Goal: Complete application form

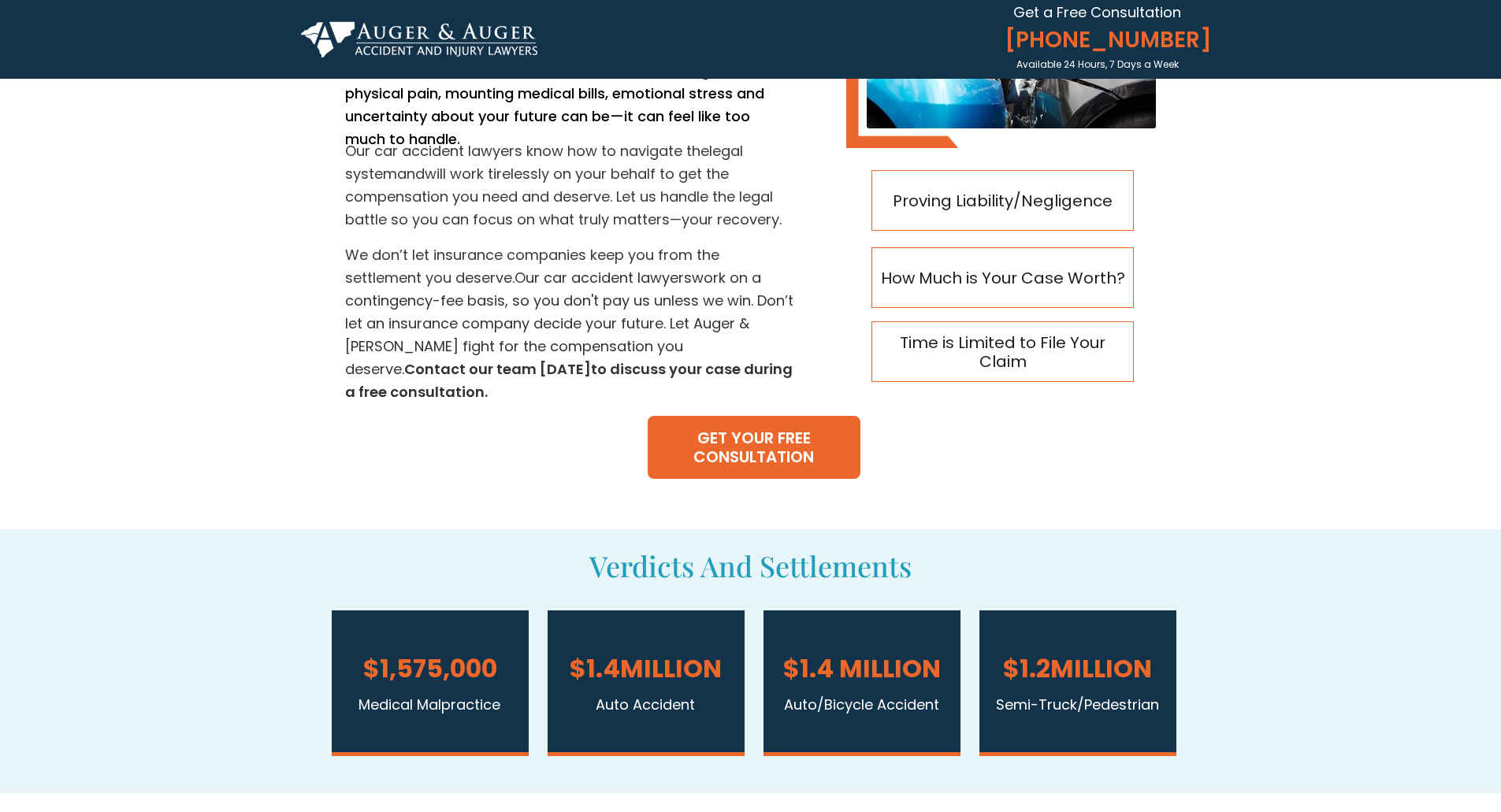
scroll to position [867, 0]
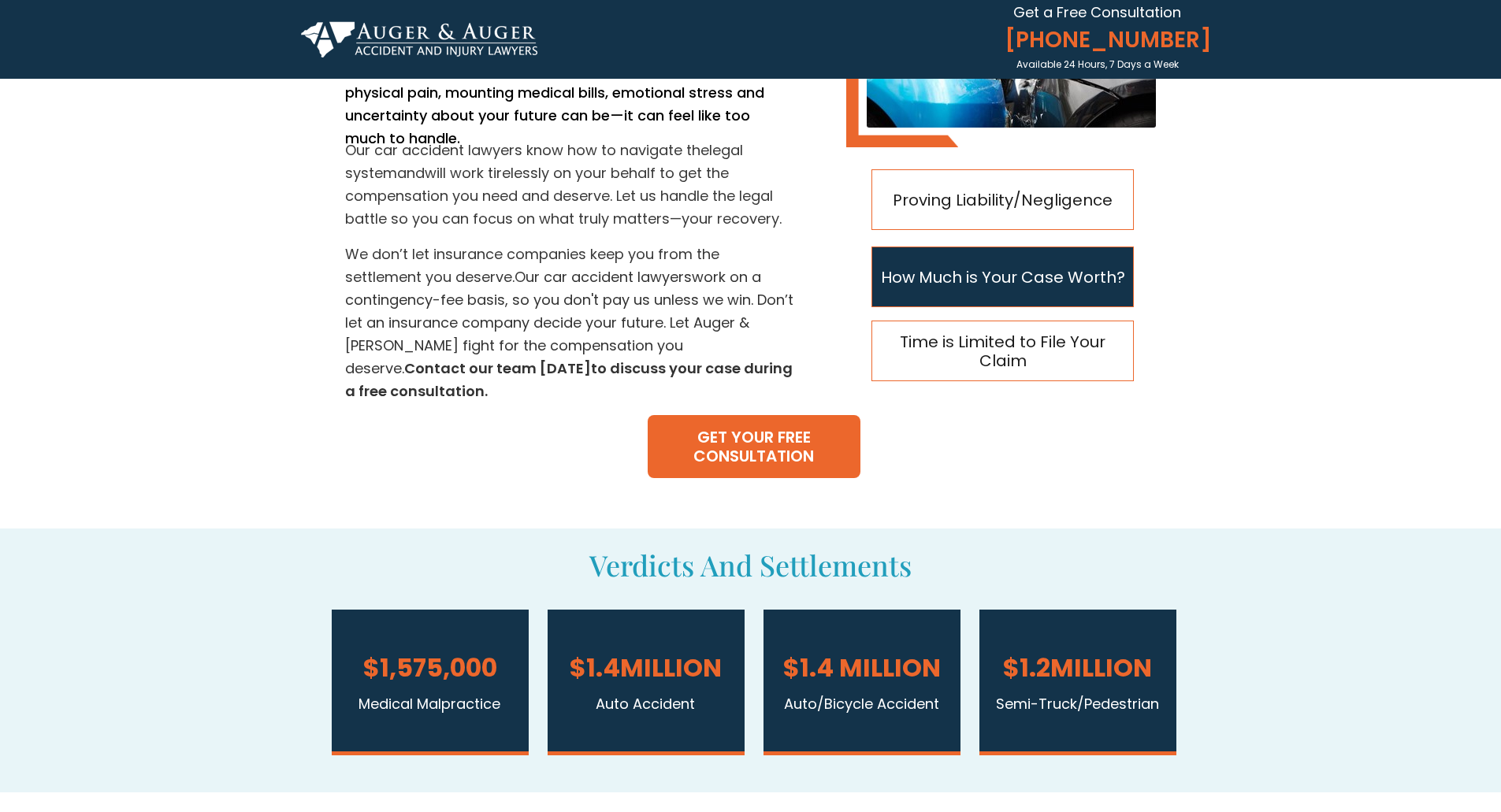
click at [1028, 286] on span "How Much is Your Case Worth?" at bounding box center [1002, 277] width 261 height 18
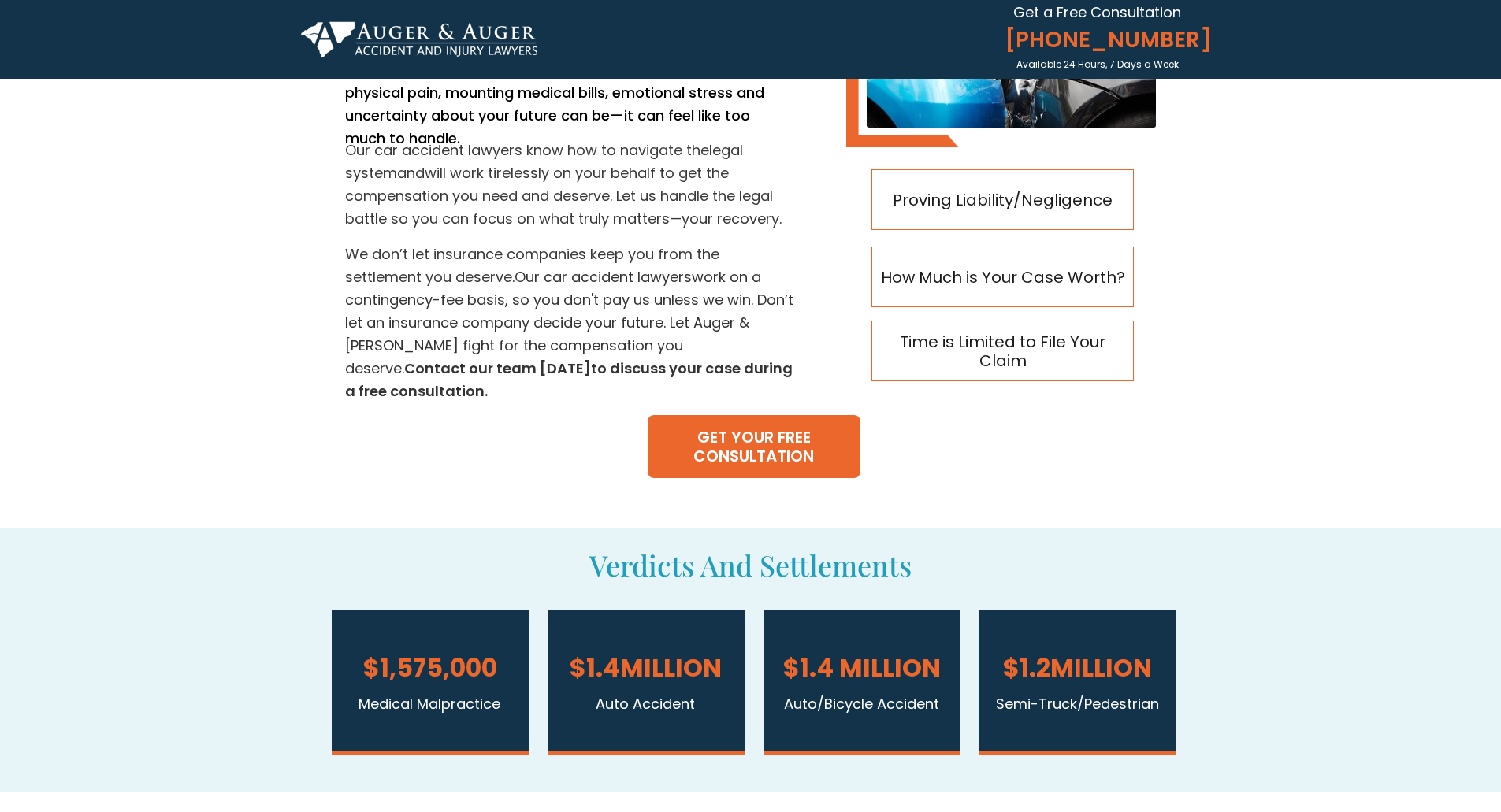
scroll to position [261, 0]
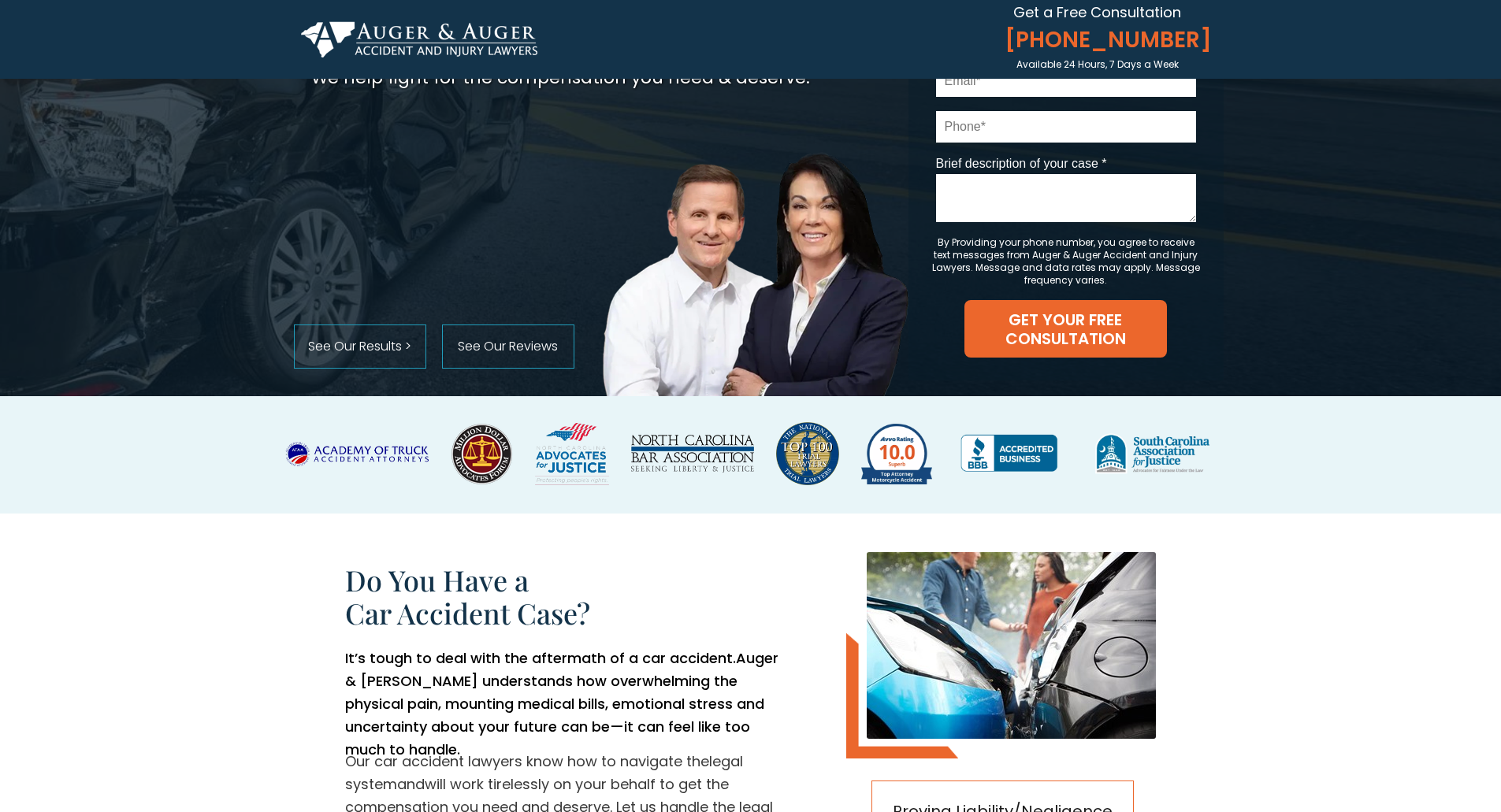
scroll to position [0, 0]
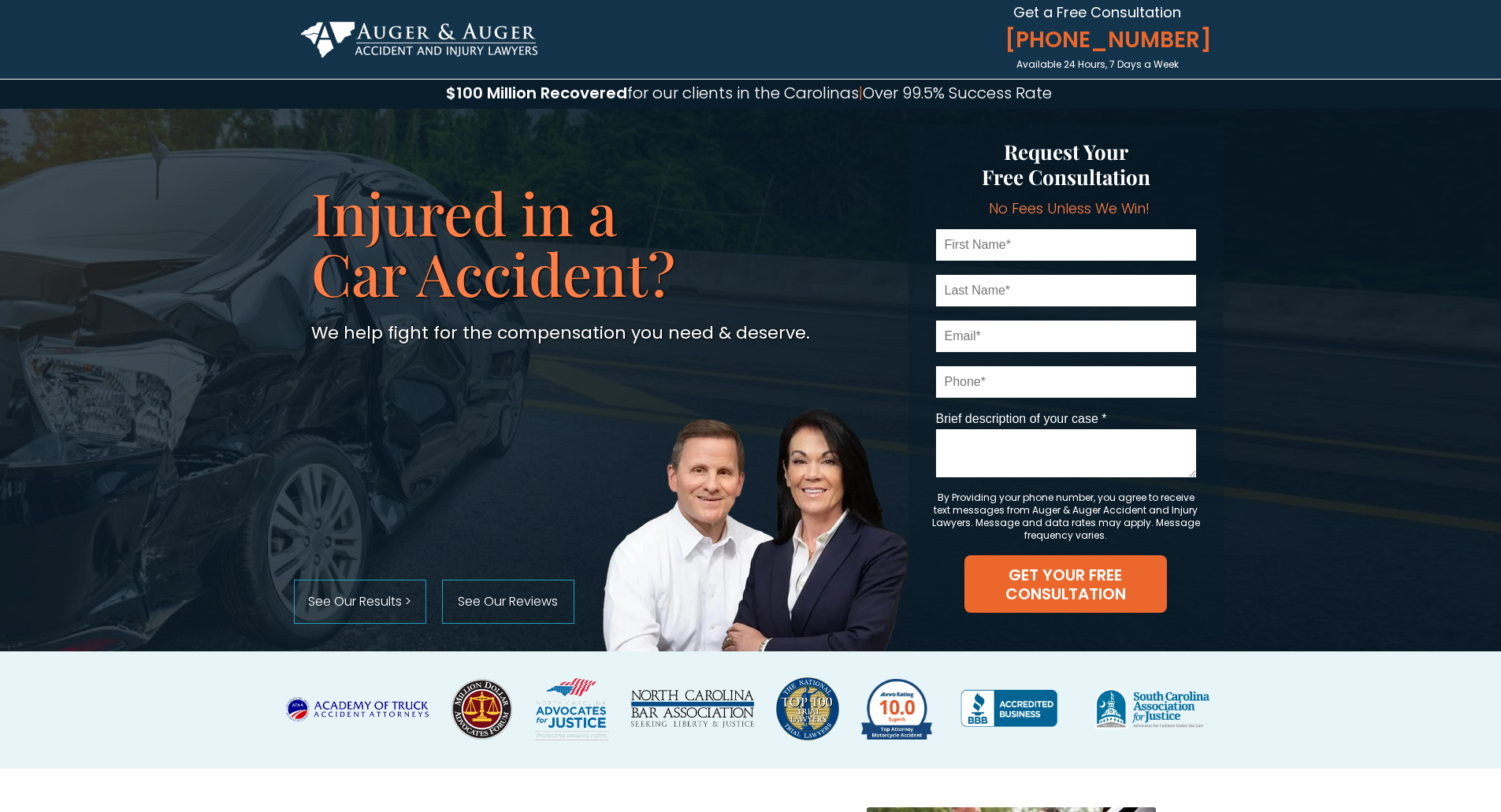
click at [1043, 242] on input "text" at bounding box center [1066, 245] width 260 height 32
type input "evan"
click at [1039, 297] on input "text" at bounding box center [1066, 291] width 260 height 32
type input "lehmann"
click at [1049, 340] on input "email" at bounding box center [1066, 336] width 260 height 32
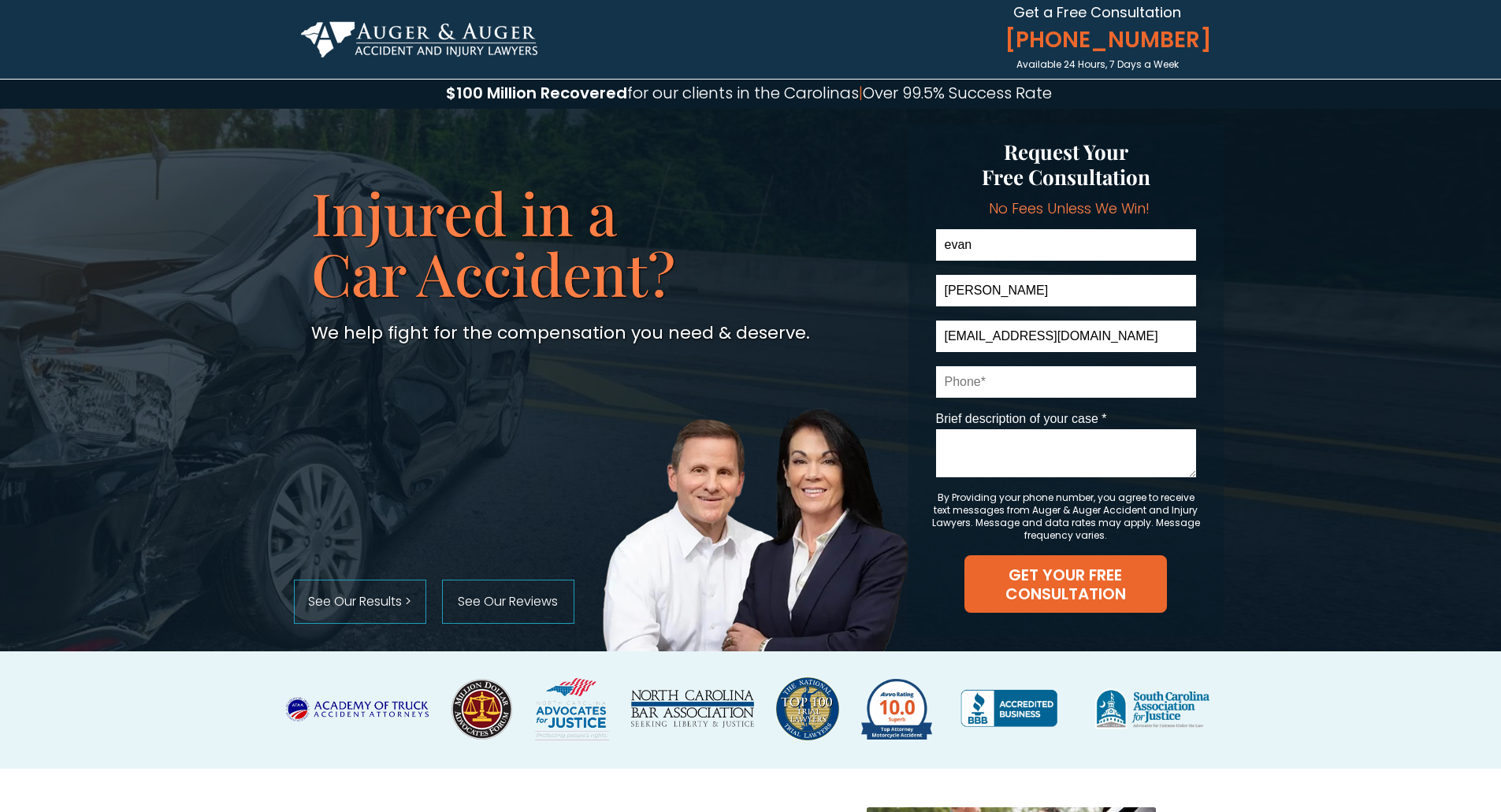
type input "evan@realtechvr.com"
click at [1054, 380] on input "tel" at bounding box center [1066, 382] width 260 height 32
type input "8284506726"
click at [1044, 446] on textarea "Brief description of your case *" at bounding box center [1066, 454] width 260 height 48
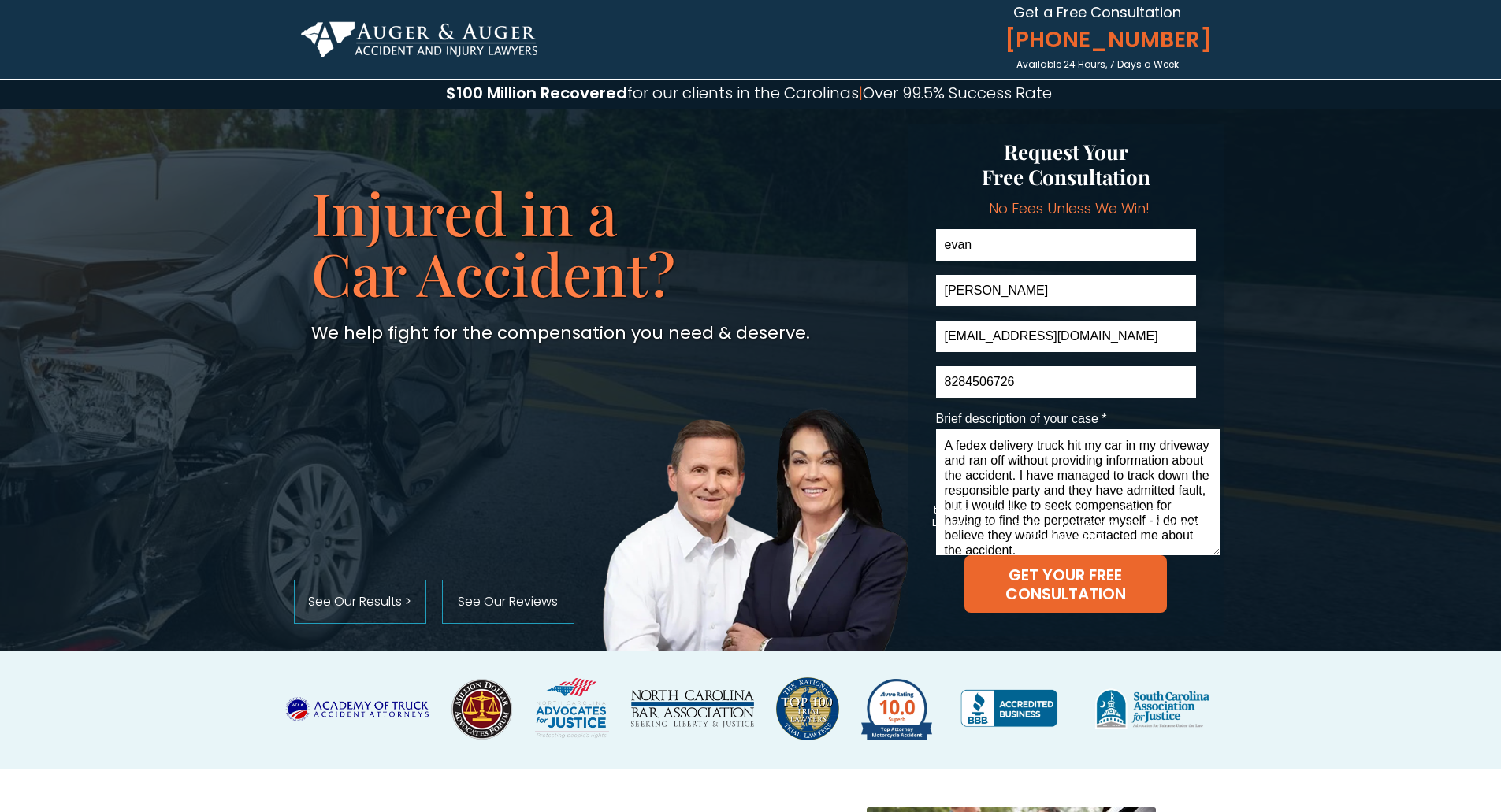
drag, startPoint x: 1194, startPoint y: 467, endPoint x: 1216, endPoint y: 544, distance: 80.1
click at [1216, 544] on textarea "A fedex delivery truck hit my car in my driveway and ran off without providing …" at bounding box center [1078, 492] width 284 height 126
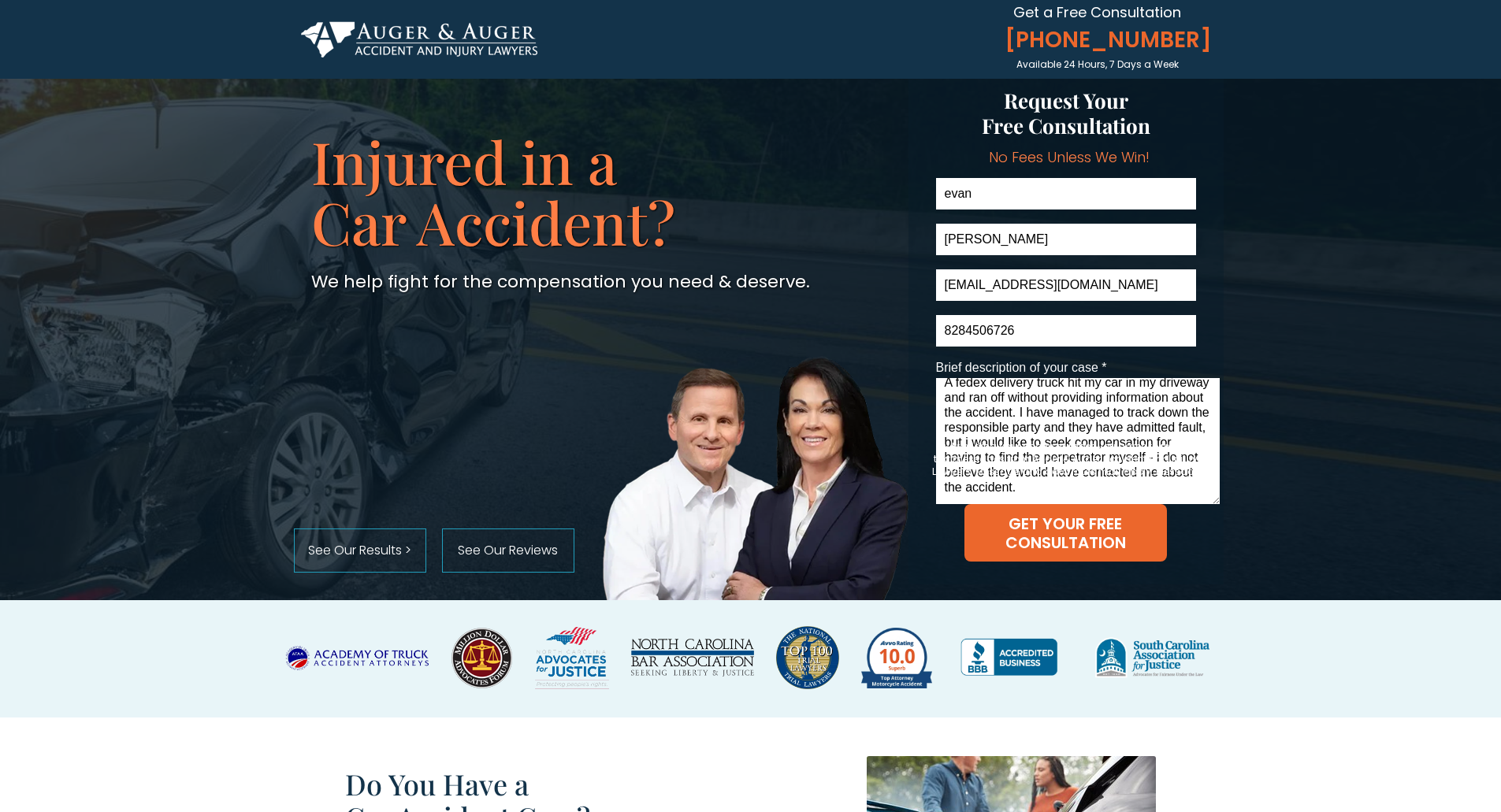
scroll to position [78, 0]
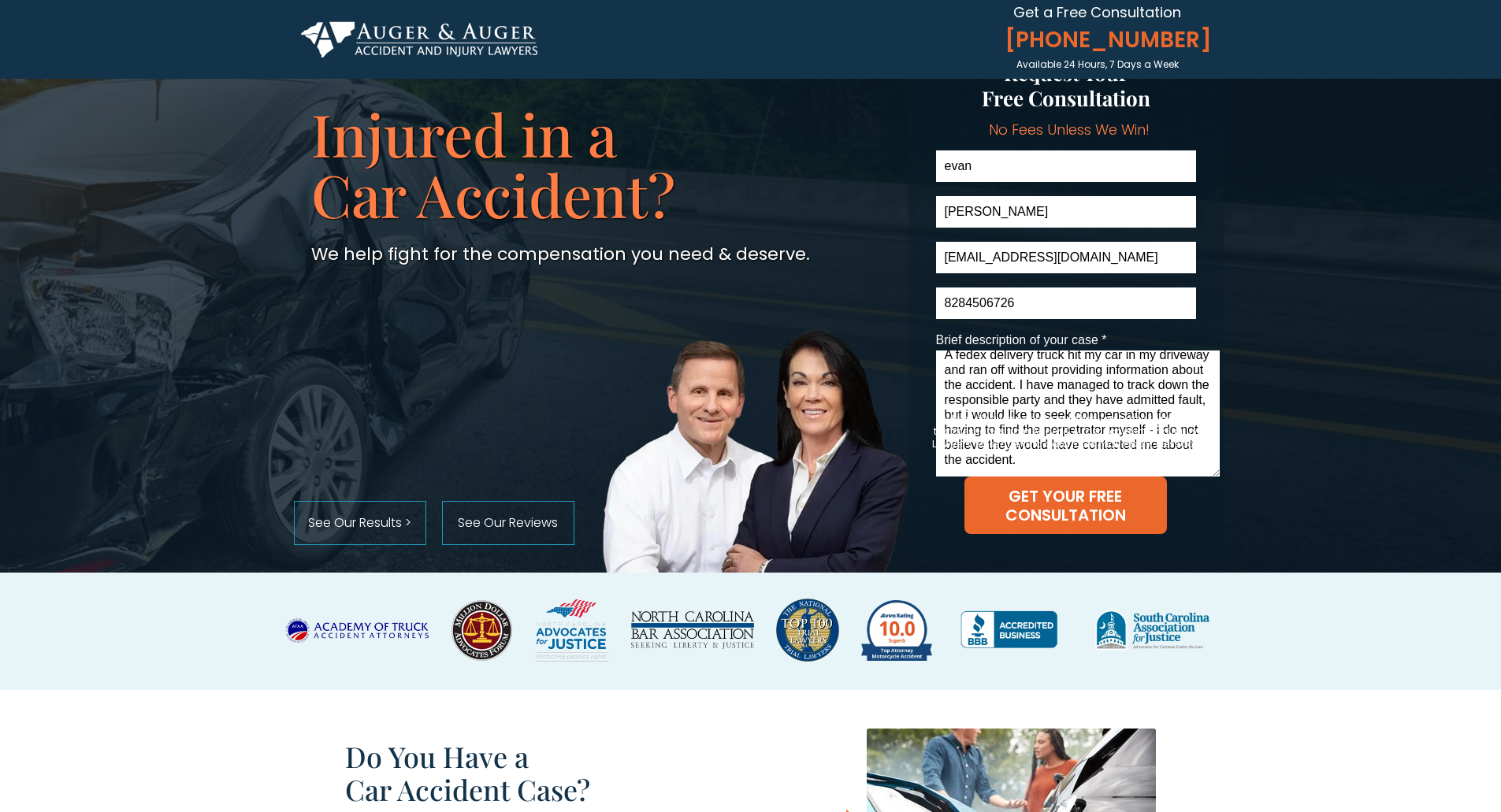
click at [1101, 376] on textarea "A fedex delivery truck hit my car in my driveway and ran off without providing …" at bounding box center [1078, 413] width 284 height 126
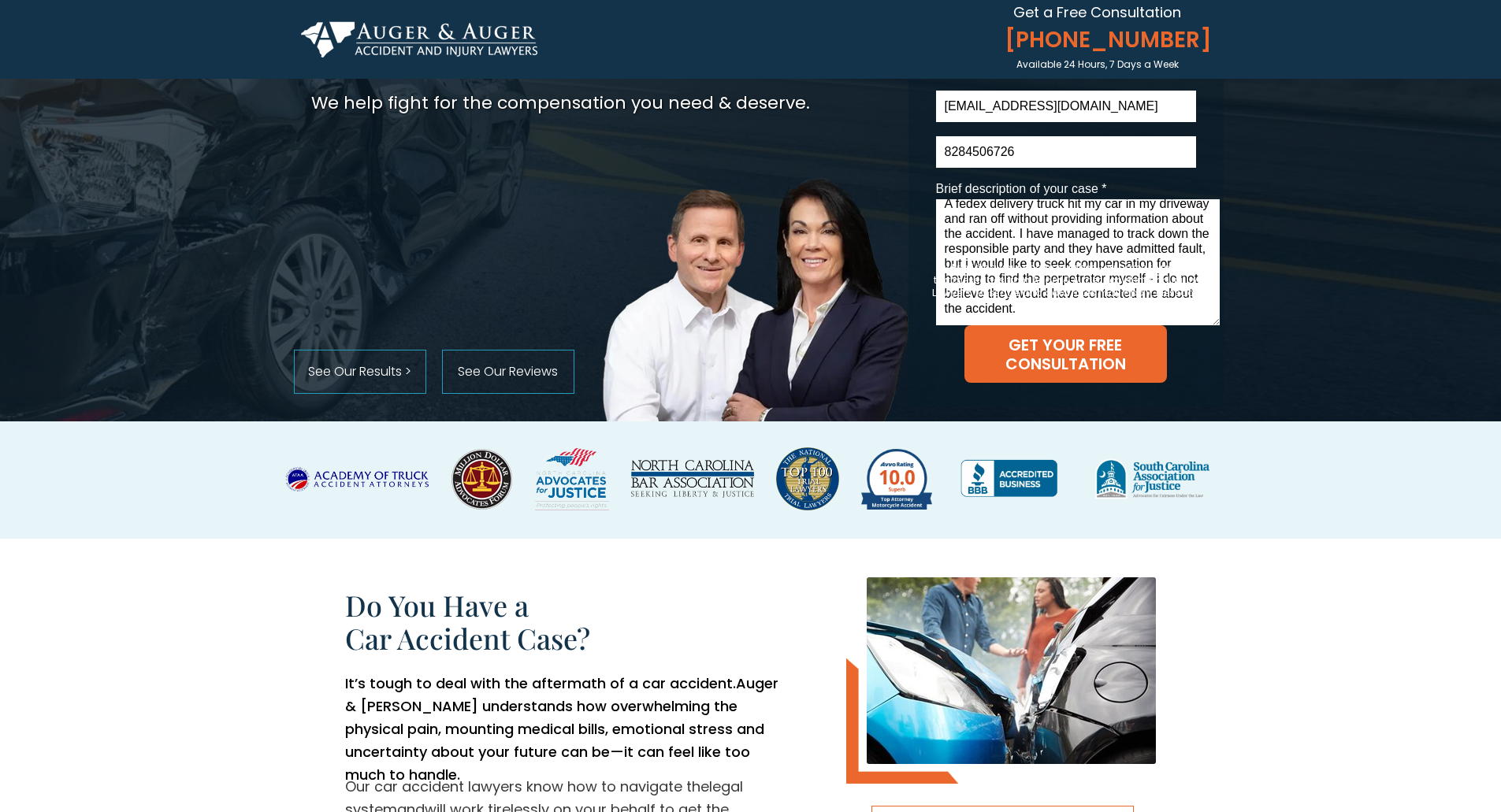
scroll to position [236, 0]
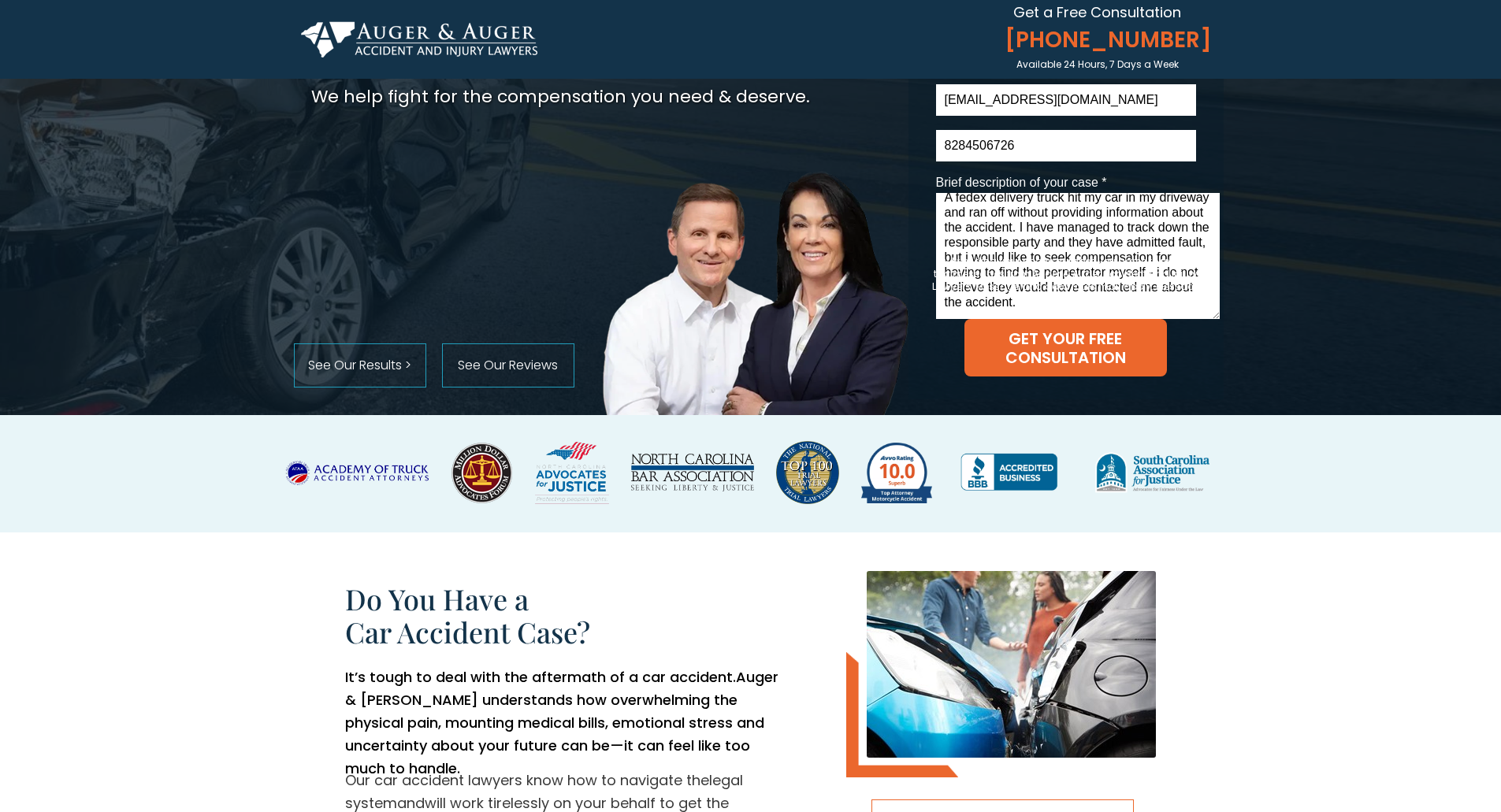
click at [1202, 298] on textarea "A fedex delivery truck hit my car in my driveway and ran off without providing …" at bounding box center [1078, 255] width 284 height 126
click at [1187, 305] on textarea "A fedex delivery truck hit my car in my driveway and ran off without providing …" at bounding box center [1078, 255] width 284 height 126
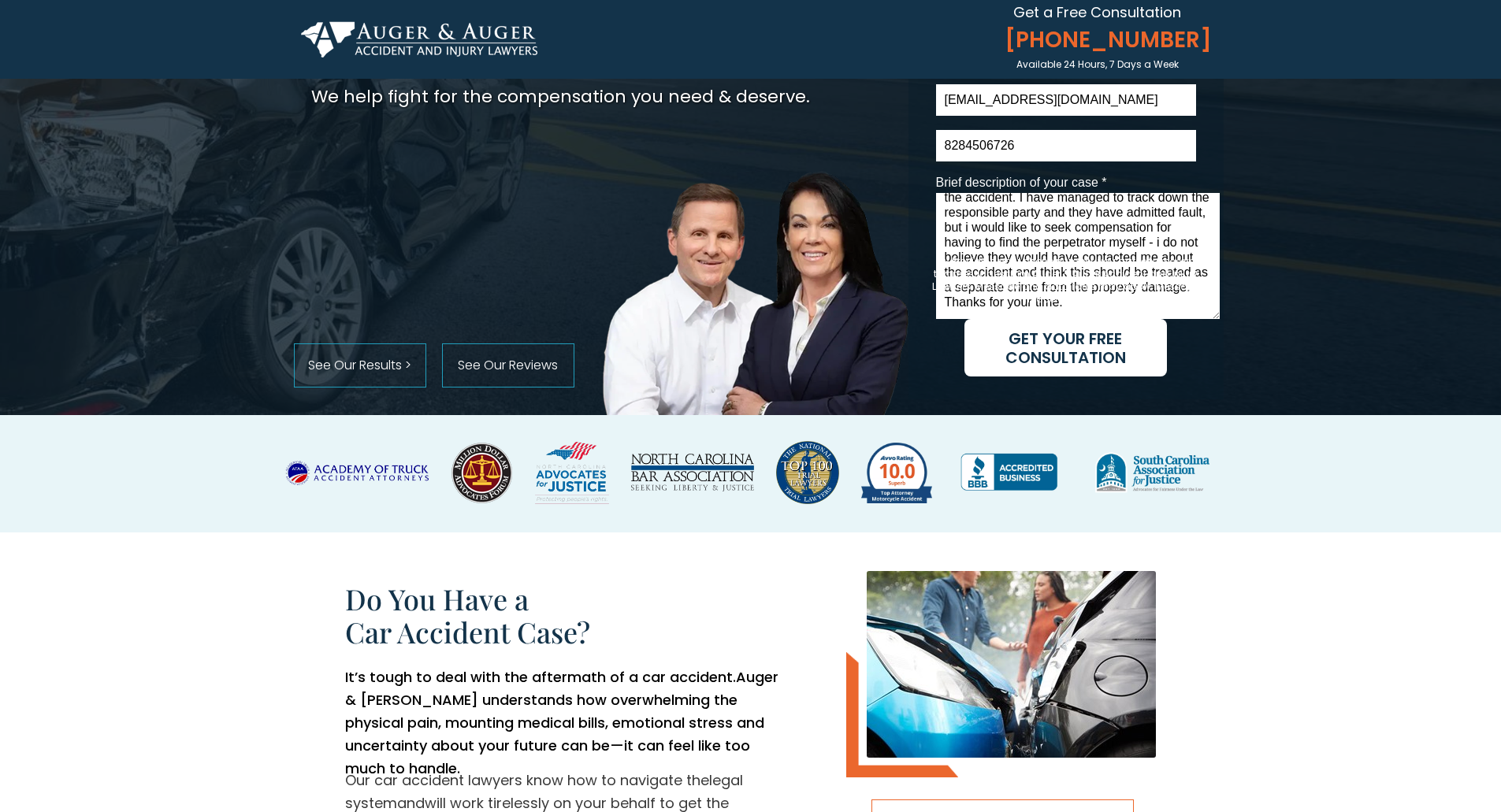
type textarea "A fedex delivery truck hit my car in my driveway and ran off without providing …"
click at [1073, 359] on span "GET YOUR FREE CONSULTATION" at bounding box center [1066, 348] width 203 height 38
